Goal: Information Seeking & Learning: Understand process/instructions

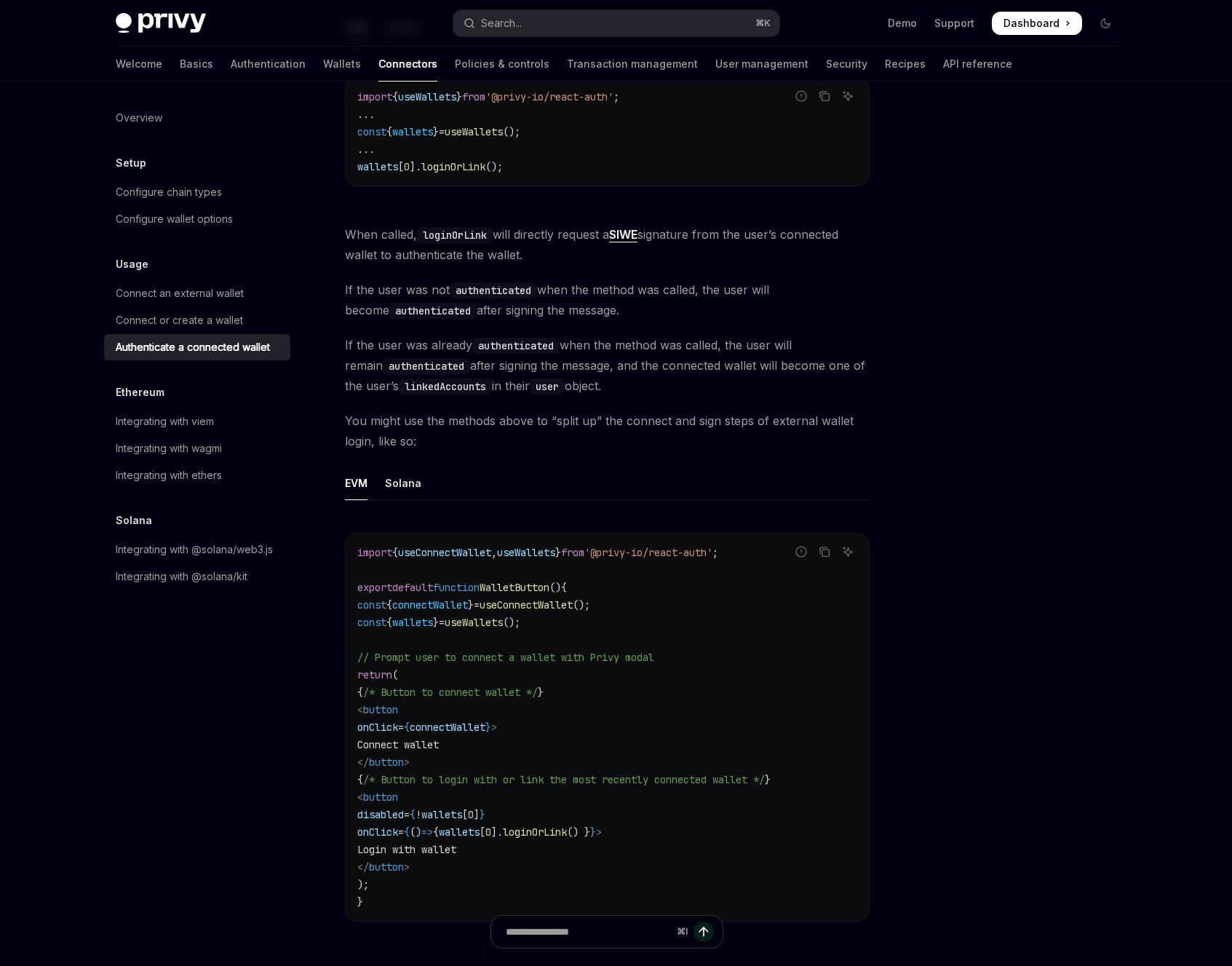
scroll to position [412, 0]
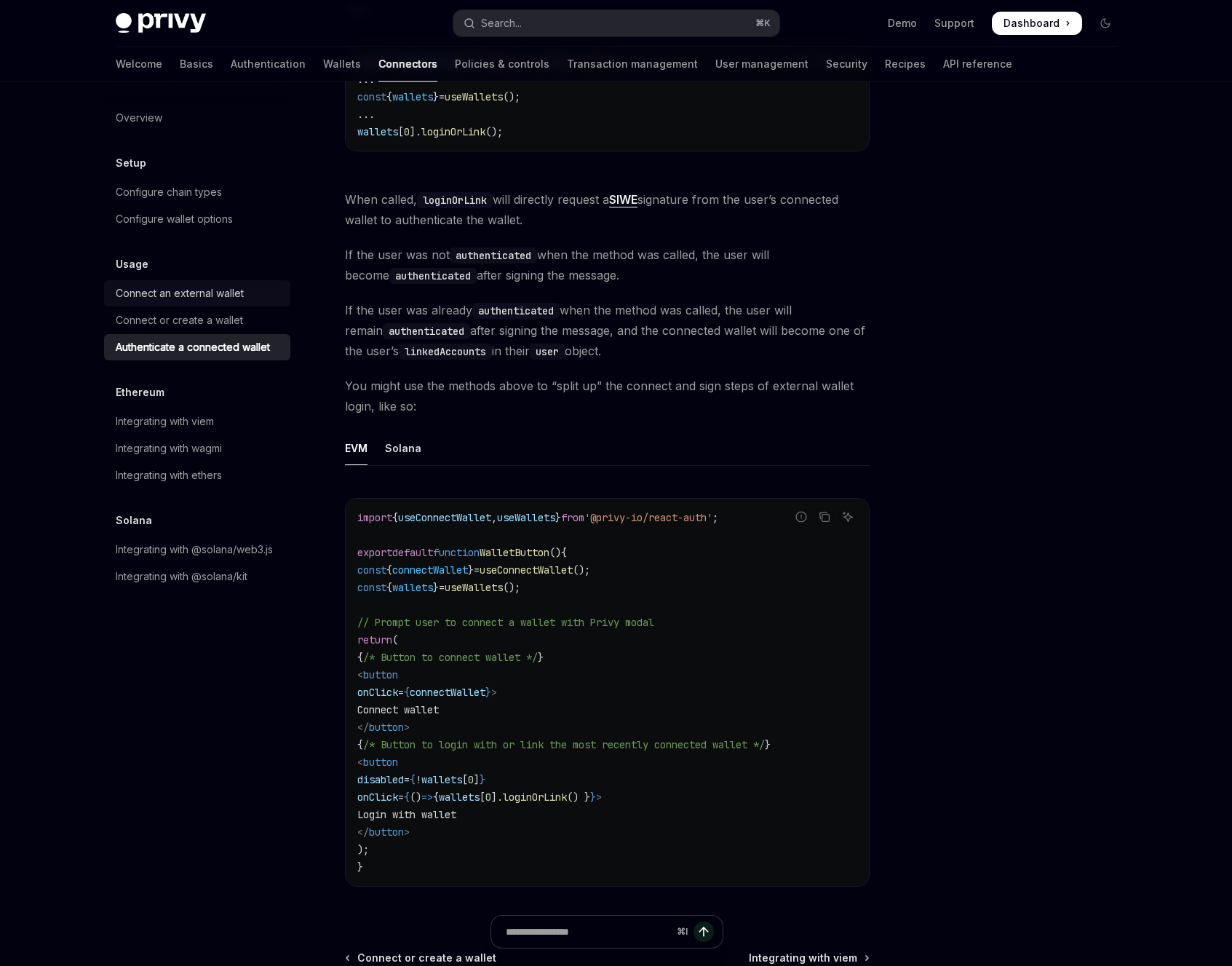
click at [271, 300] on div "Connect an external wallet" at bounding box center [198, 293] width 166 height 18
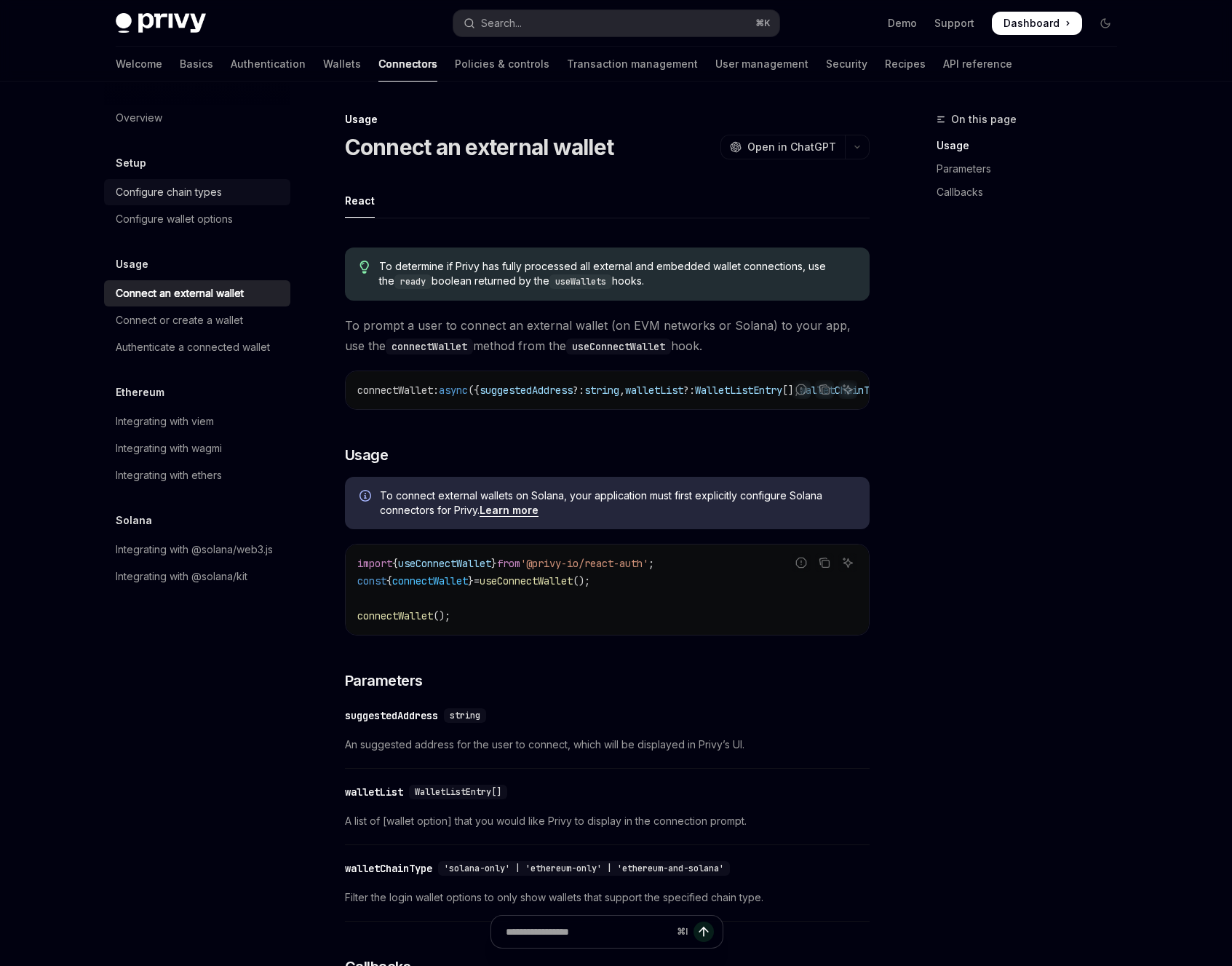
click at [148, 191] on div "Configure chain types" at bounding box center [169, 192] width 106 height 18
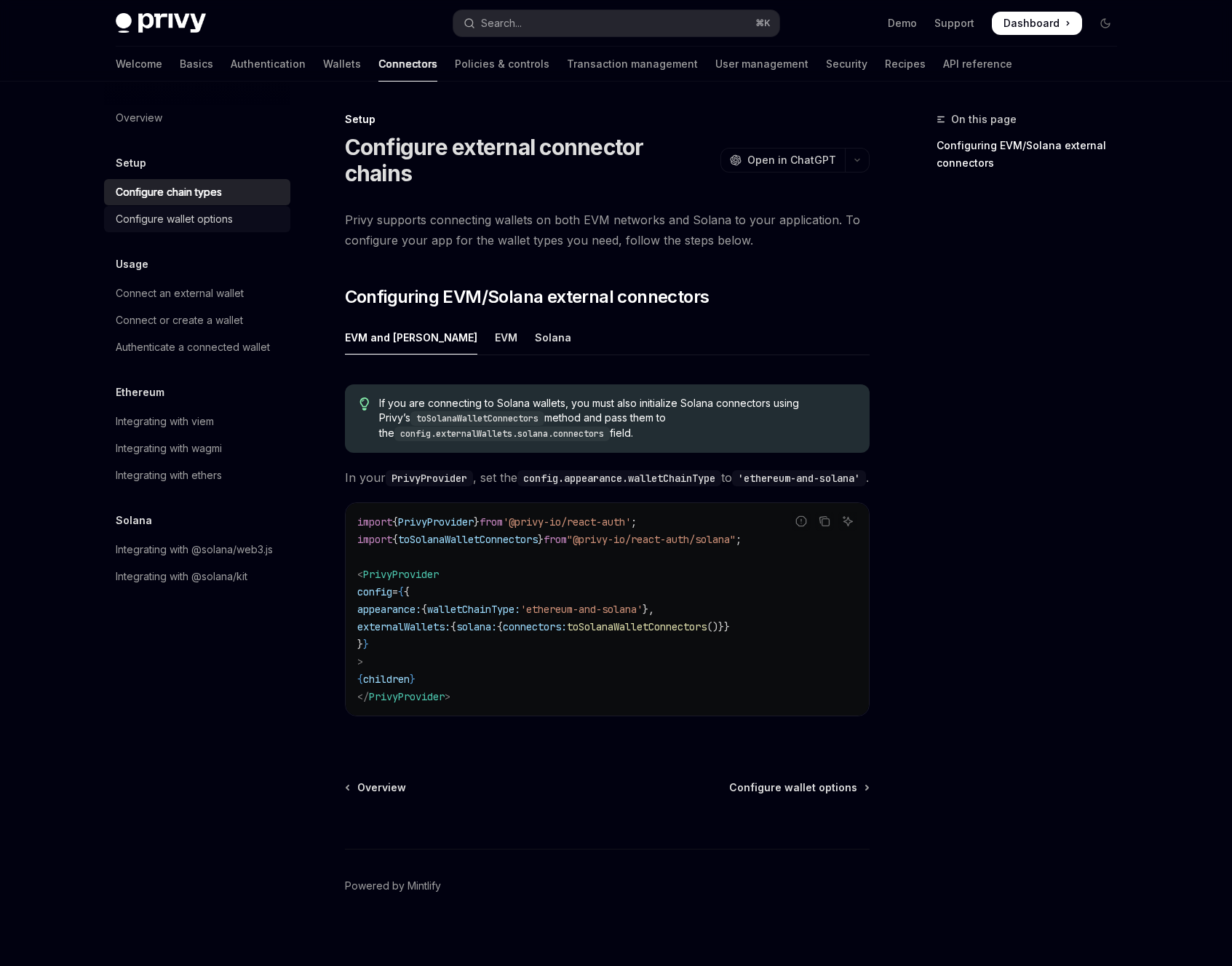
click at [147, 209] on link "Configure wallet options" at bounding box center [197, 219] width 186 height 26
type textarea "*"
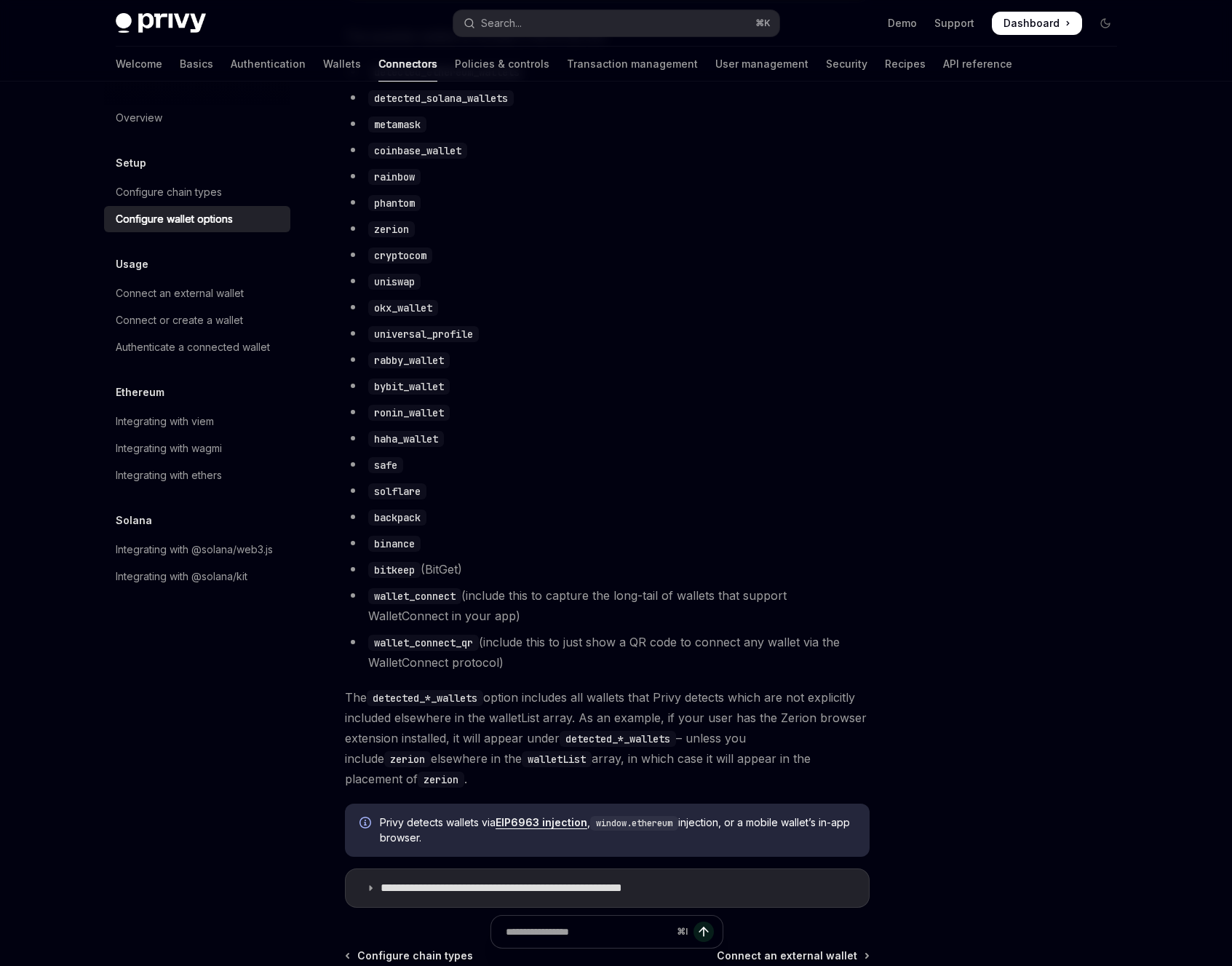
scroll to position [870, 0]
